Goal: Task Accomplishment & Management: Complete application form

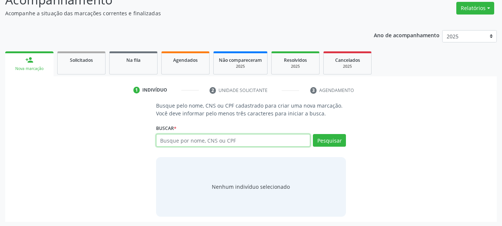
scroll to position [61, 0]
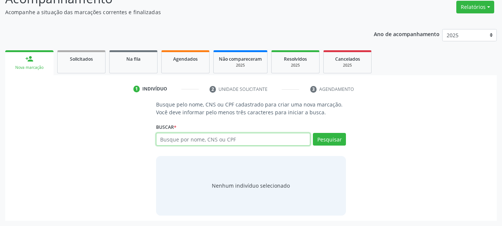
click at [201, 139] on input "text" at bounding box center [233, 139] width 155 height 13
type input "700608903904469"
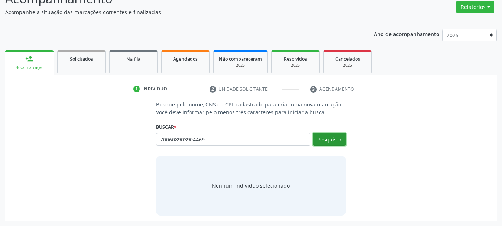
click at [335, 141] on button "Pesquisar" at bounding box center [329, 139] width 33 height 13
type input "700608903904469"
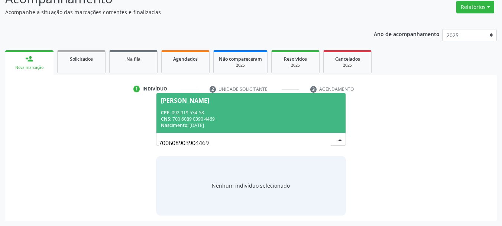
click at [235, 112] on div "CPF: 092.919.534-58" at bounding box center [251, 112] width 181 height 6
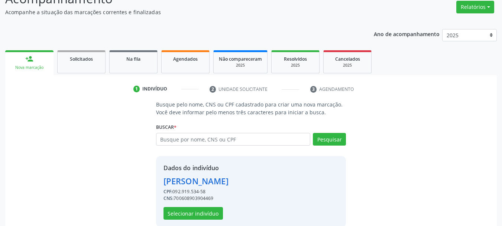
scroll to position [72, 0]
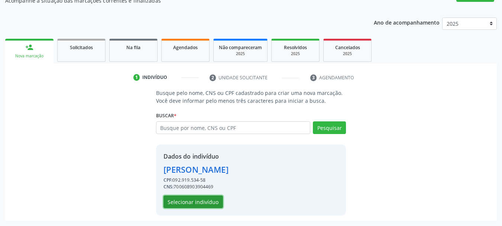
click at [208, 201] on button "Selecionar indivíduo" at bounding box center [193, 201] width 59 height 13
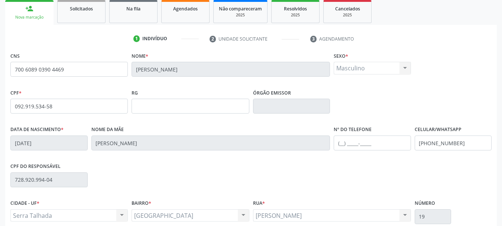
scroll to position [147, 0]
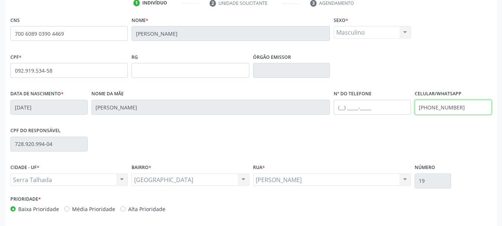
click at [442, 110] on input "[PHONE_NUMBER]" at bounding box center [453, 107] width 77 height 15
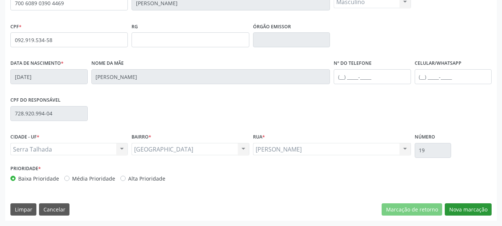
drag, startPoint x: 479, startPoint y: 216, endPoint x: 478, endPoint y: 209, distance: 6.7
click at [478, 213] on div "CNS 700 6089 0390 4469 [GEOGRAPHIC_DATA] * [PERSON_NAME] * Masculino Masculino …" at bounding box center [251, 102] width 492 height 236
click at [478, 209] on button "Nova marcação" at bounding box center [468, 209] width 47 height 13
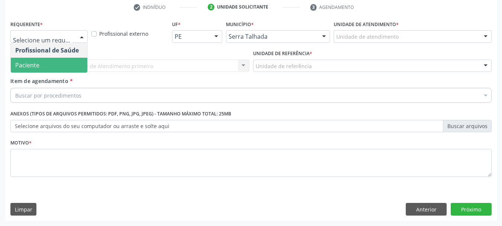
click at [47, 68] on span "Paciente" at bounding box center [49, 65] width 77 height 15
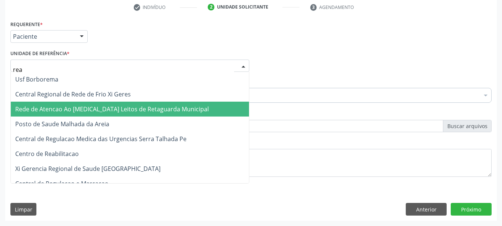
type input "reab"
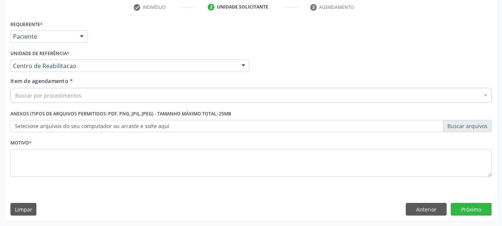
click at [63, 91] on div "Buscar por procedimentos" at bounding box center [250, 95] width 481 height 15
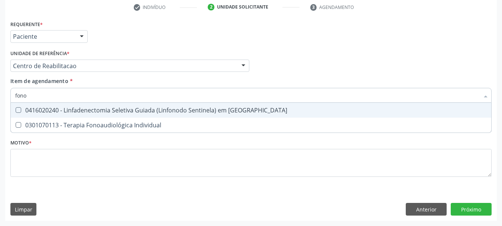
type input "fonoa"
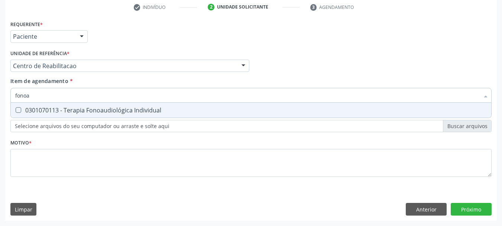
click at [138, 113] on div "0301070113 - Terapia Fonoaudiológica Individual" at bounding box center [251, 110] width 472 height 6
checkbox Individual "true"
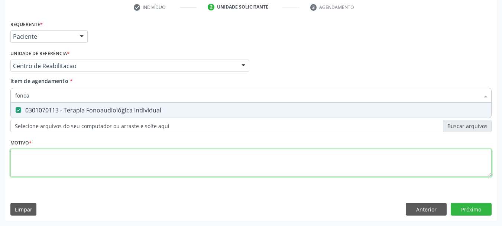
click at [61, 164] on div "Requerente * Paciente Profissional de Saúde Paciente Nenhum resultado encontrad…" at bounding box center [250, 103] width 481 height 168
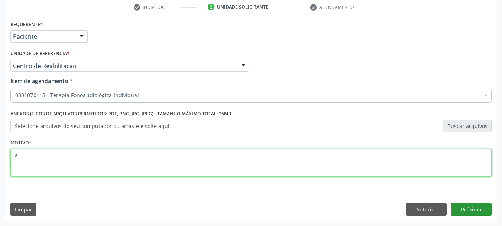
type textarea "a"
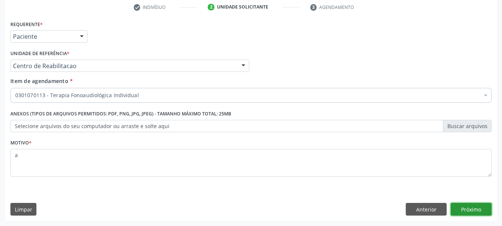
click at [475, 212] on button "Próximo" at bounding box center [471, 209] width 41 height 13
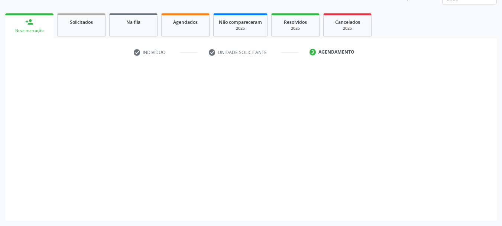
scroll to position [98, 0]
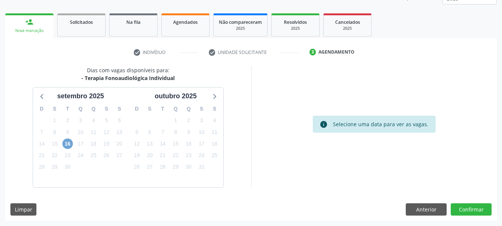
click at [68, 146] on span "16" at bounding box center [67, 143] width 10 height 10
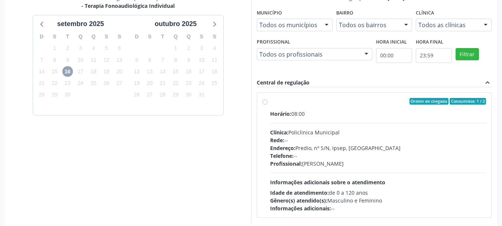
scroll to position [172, 0]
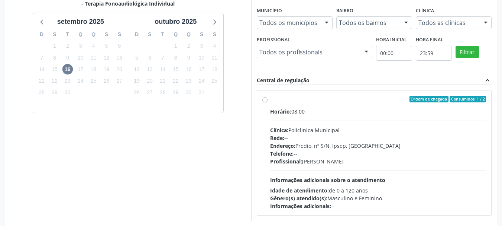
click at [341, 114] on div "Horário: 08:00" at bounding box center [378, 111] width 216 height 8
click at [268, 102] on input "Ordem de chegada Consumidos: 1 / 2 Horário: 08:00 Clínica: Policlinica Municipa…" at bounding box center [264, 99] width 5 height 7
radio input "true"
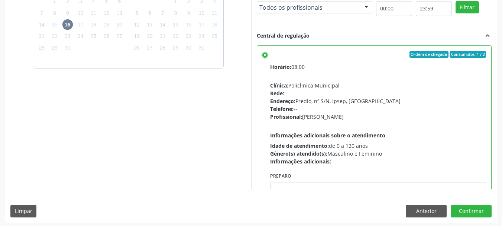
scroll to position [219, 0]
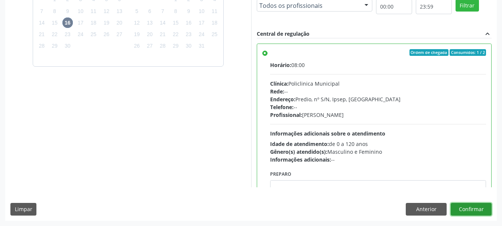
click at [475, 210] on button "Confirmar" at bounding box center [471, 209] width 41 height 13
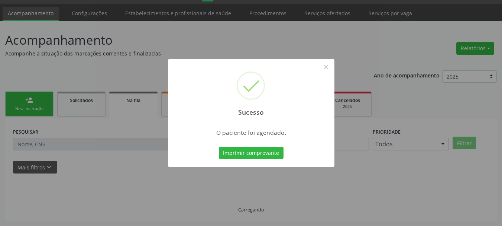
scroll to position [20, 0]
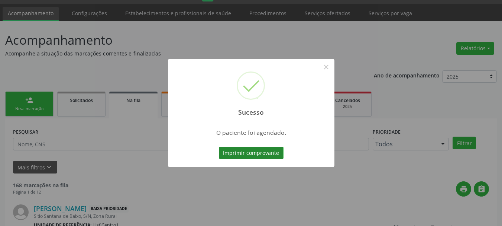
click at [251, 156] on button "Imprimir comprovante" at bounding box center [251, 152] width 65 height 13
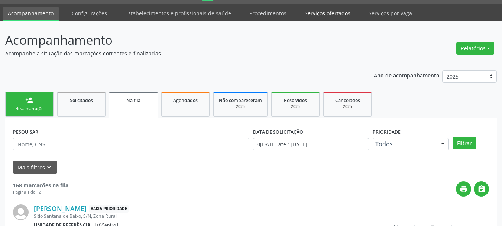
click at [318, 14] on link "Serviços ofertados" at bounding box center [328, 13] width 56 height 13
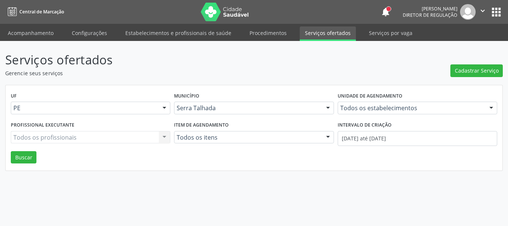
click at [373, 101] on label "Unidade de agendamento" at bounding box center [369, 96] width 65 height 12
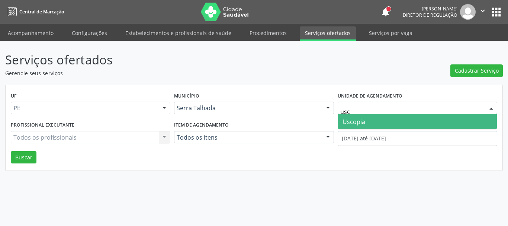
type input "usco"
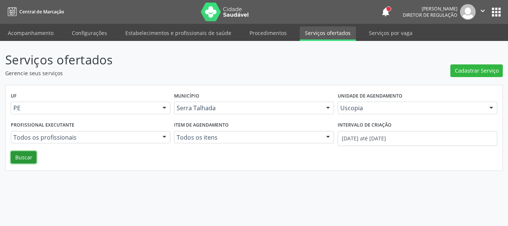
click at [24, 155] on button "Buscar" at bounding box center [24, 157] width 26 height 13
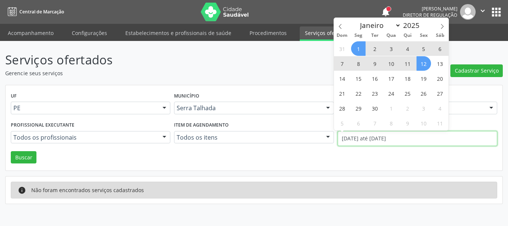
click at [370, 142] on input "[DATE] até [DATE]" at bounding box center [416, 138] width 159 height 15
click at [343, 26] on span at bounding box center [340, 24] width 13 height 13
select select "7"
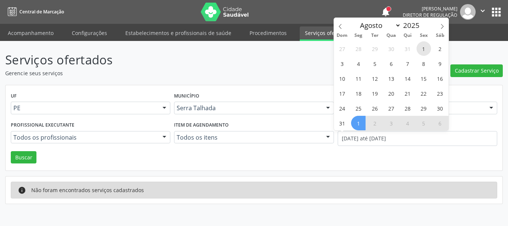
click at [419, 50] on span "1" at bounding box center [423, 48] width 14 height 14
type input "01/08/2025"
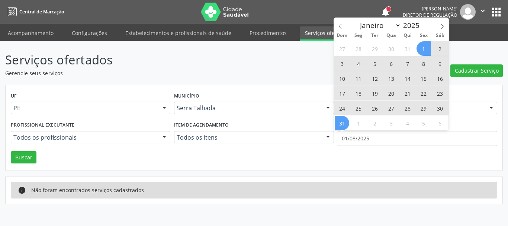
click at [343, 123] on span "31" at bounding box center [341, 123] width 14 height 14
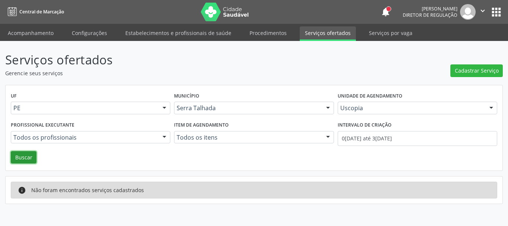
click at [32, 157] on button "Buscar" at bounding box center [24, 157] width 26 height 13
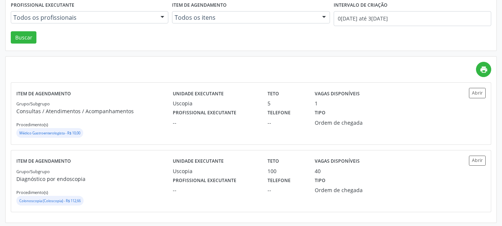
scroll to position [122, 0]
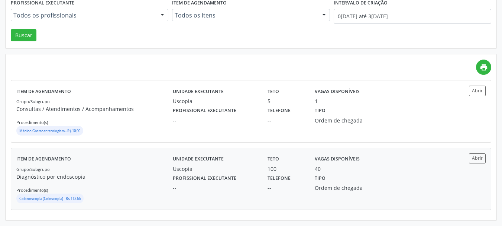
click at [378, 177] on div "Tipo Ordem de chegada" at bounding box center [345, 181] width 71 height 19
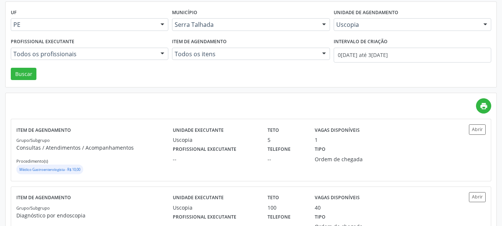
scroll to position [10, 0]
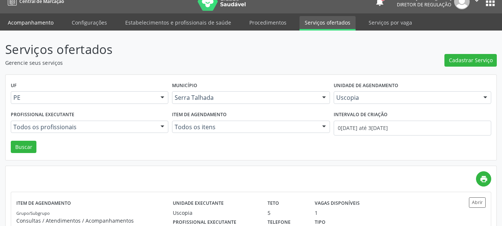
click at [28, 21] on link "Acompanhamento" at bounding box center [31, 22] width 56 height 13
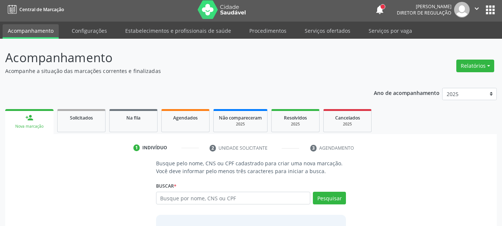
scroll to position [36, 0]
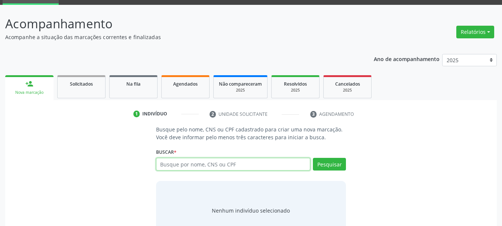
click at [233, 164] on input "text" at bounding box center [233, 164] width 155 height 13
paste input "700000835675801"
type input "700000835675801"
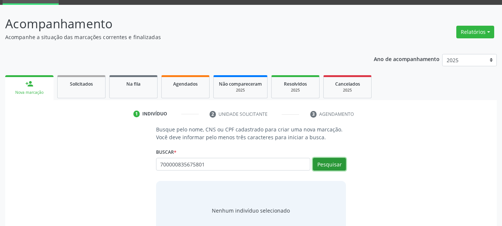
click at [340, 168] on button "Pesquisar" at bounding box center [329, 164] width 33 height 13
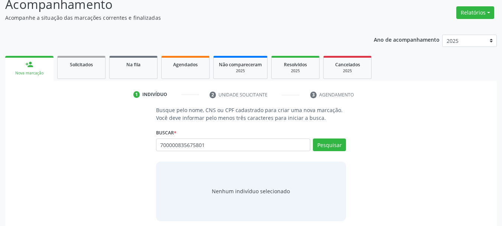
scroll to position [61, 0]
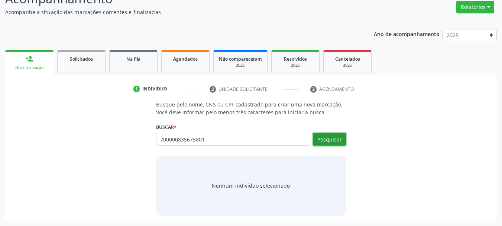
click at [325, 141] on button "Pesquisar" at bounding box center [329, 139] width 33 height 13
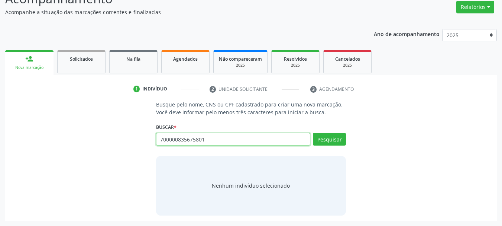
click at [201, 139] on input "700000835675801" at bounding box center [233, 139] width 155 height 13
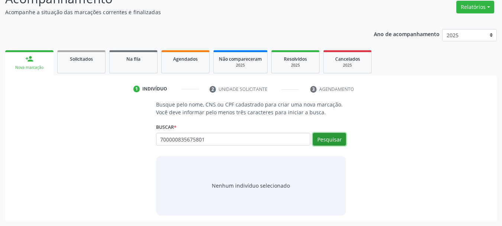
click at [340, 144] on button "Pesquisar" at bounding box center [329, 139] width 33 height 13
